Goal: Browse casually

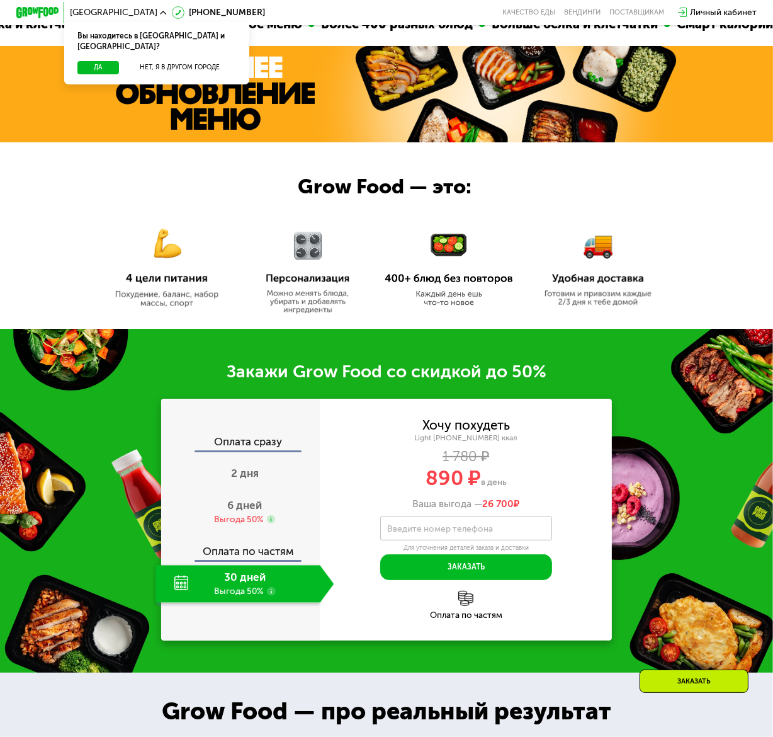
scroll to position [353, 0]
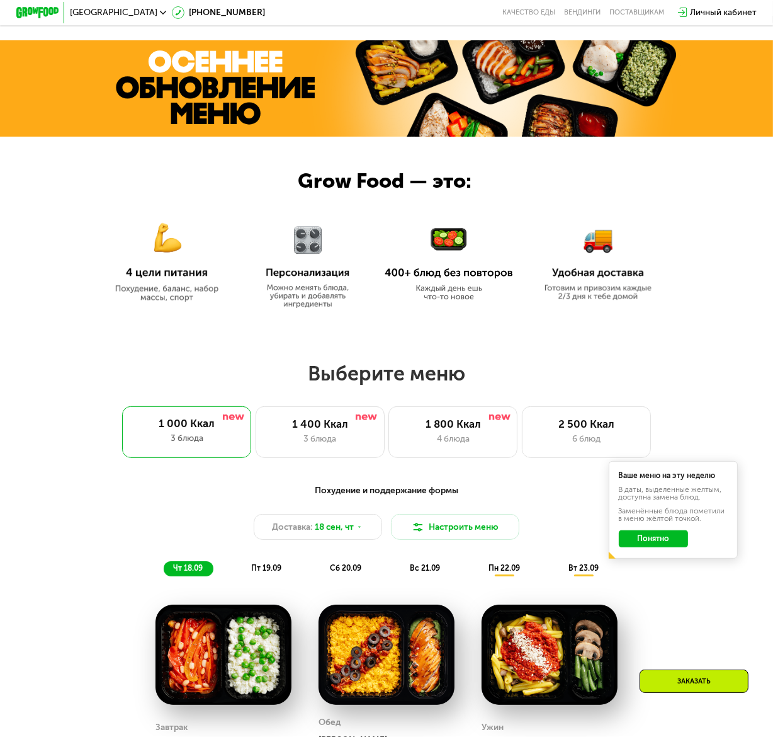
click at [453, 288] on img at bounding box center [449, 264] width 129 height 74
click at [676, 547] on button "Понятно" at bounding box center [654, 538] width 70 height 17
click at [719, 405] on div "Выберите меню 1 000 Ккал 3 блюда 1 400 Ккал 3 блюда 1 800 Ккал 4 блюда 2 500 Кк…" at bounding box center [386, 409] width 773 height 97
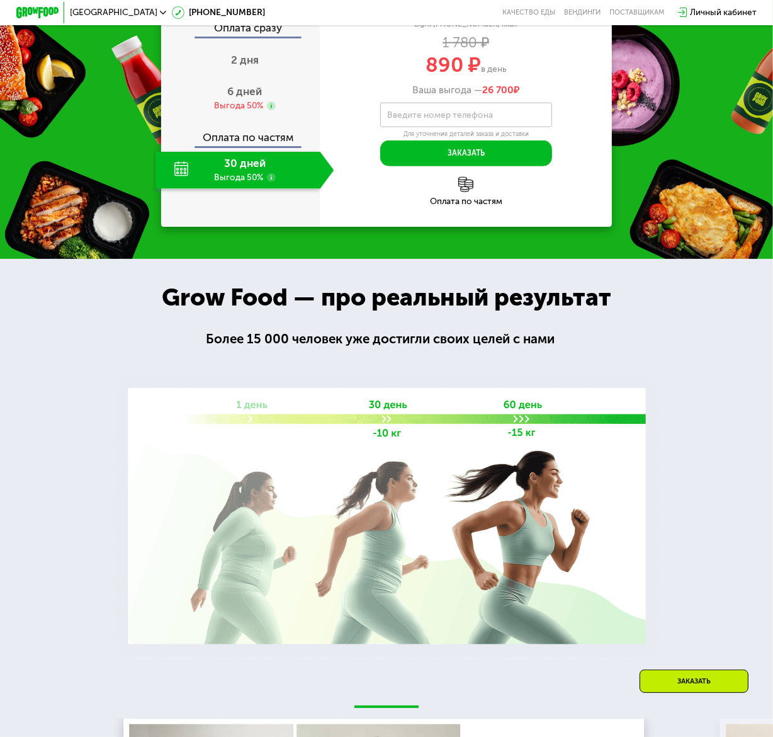
scroll to position [0, 0]
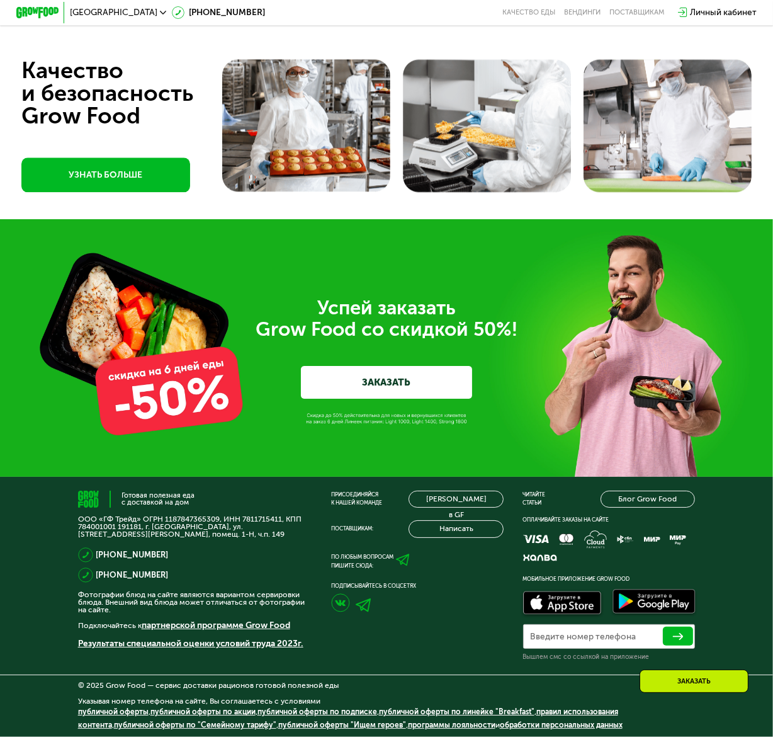
drag, startPoint x: 750, startPoint y: 417, endPoint x: 751, endPoint y: 385, distance: 32.1
